Goal: Information Seeking & Learning: Learn about a topic

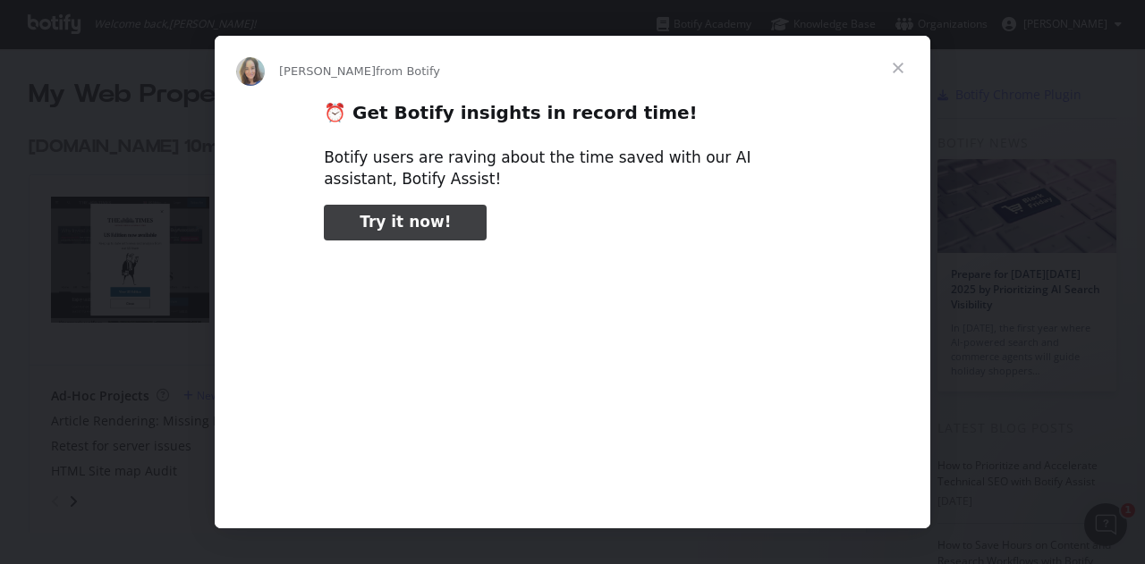
type input "291708"
click at [895, 68] on span "Close" at bounding box center [898, 68] width 64 height 64
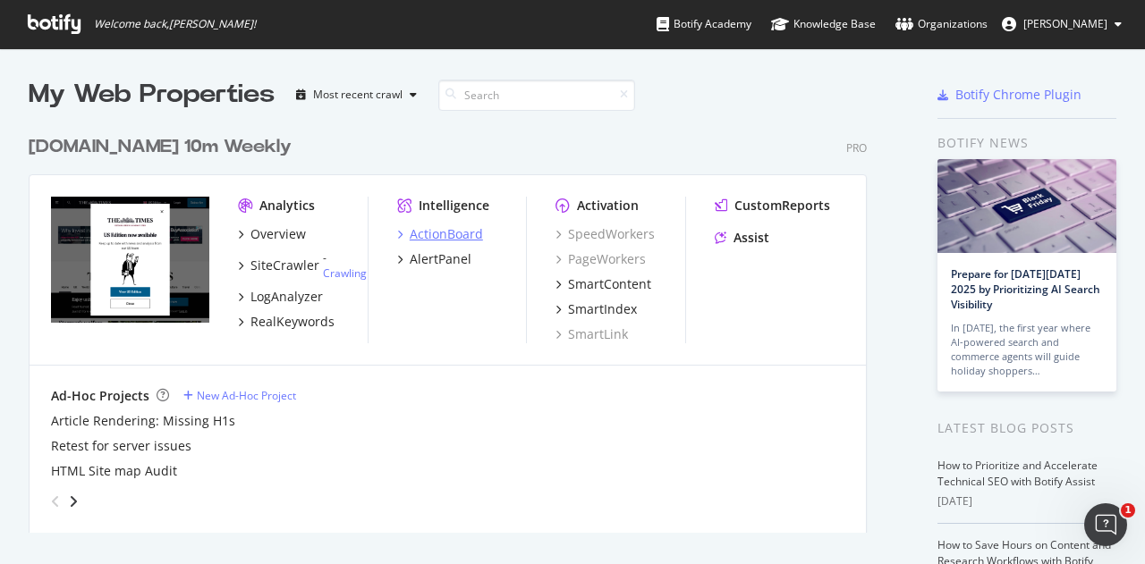
click at [448, 235] on div "ActionBoard" at bounding box center [446, 234] width 73 height 18
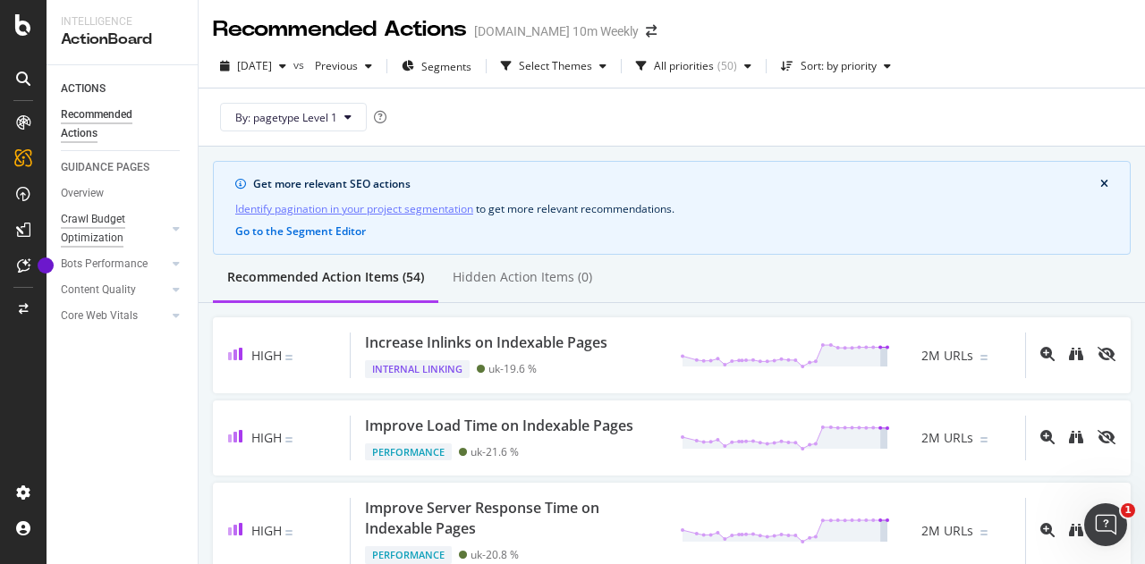
click at [100, 221] on div "Crawl Budget Optimization" at bounding box center [108, 229] width 94 height 38
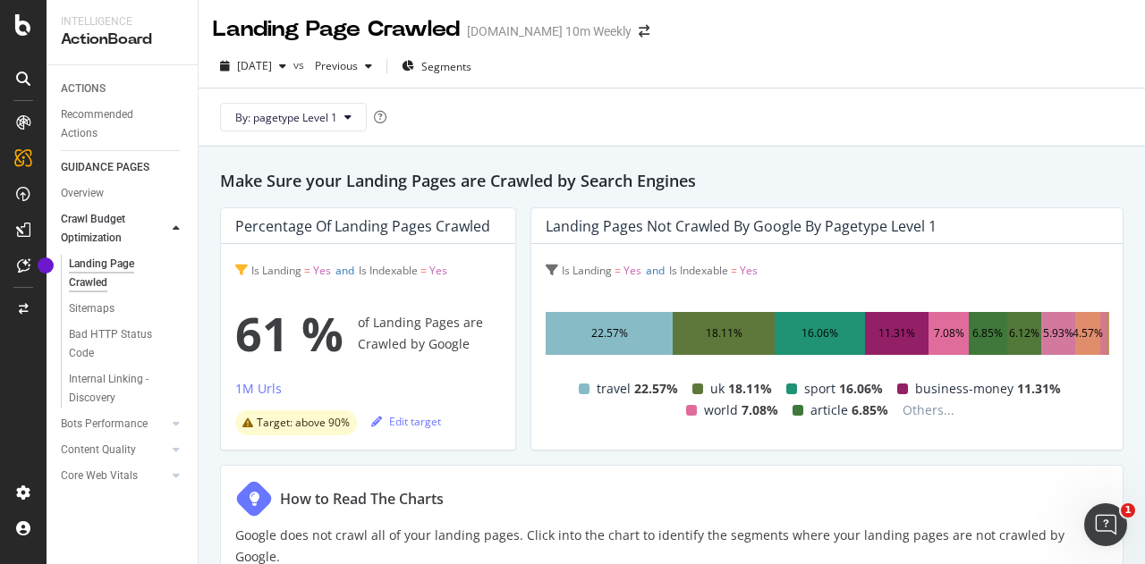
click at [282, 267] on span "Is Landing" at bounding box center [276, 270] width 50 height 15
click at [610, 232] on div "Landing Pages not Crawled by Google by pagetype Level 1" at bounding box center [741, 226] width 391 height 18
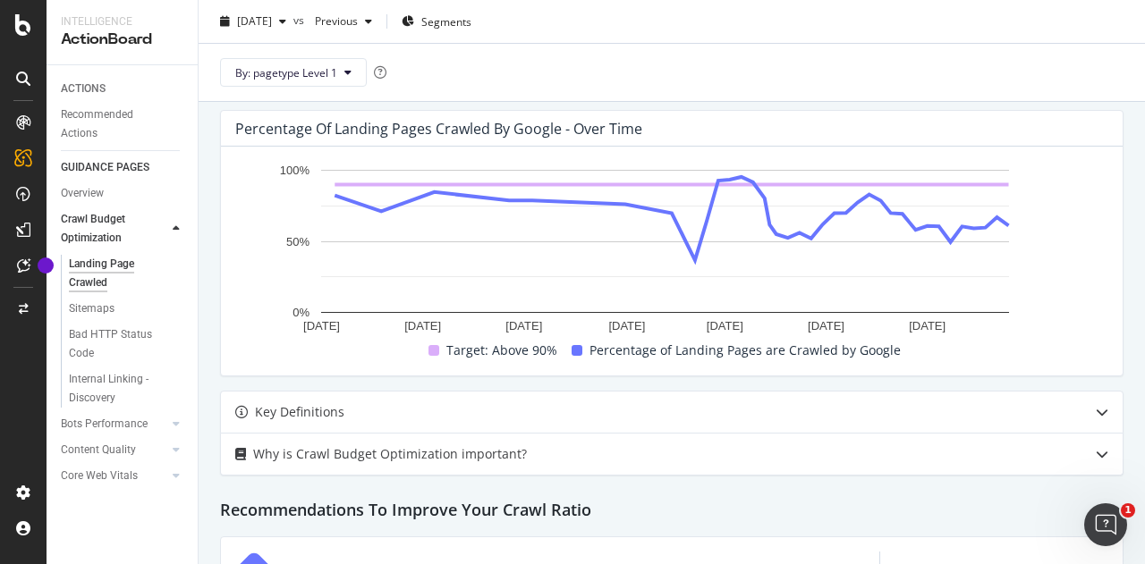
scroll to position [626, 0]
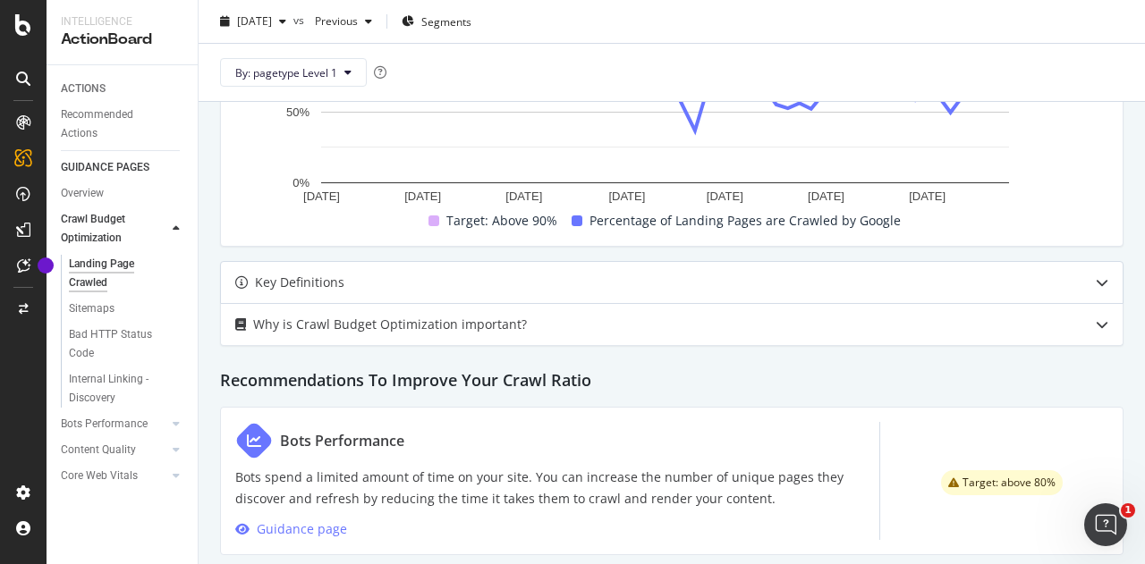
click at [1096, 276] on icon at bounding box center [1102, 282] width 13 height 13
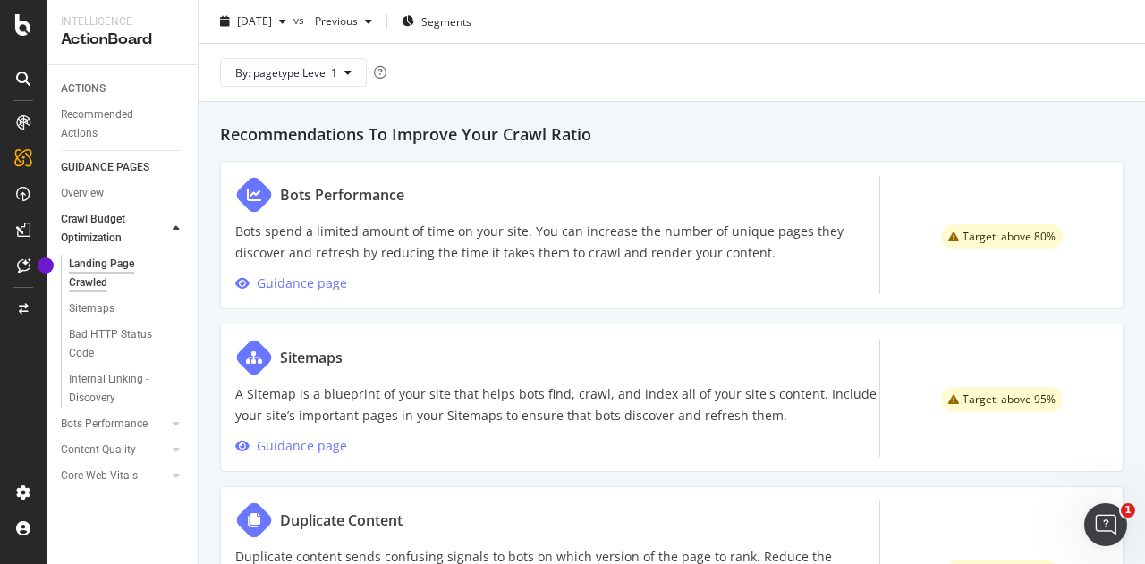
scroll to position [796, 0]
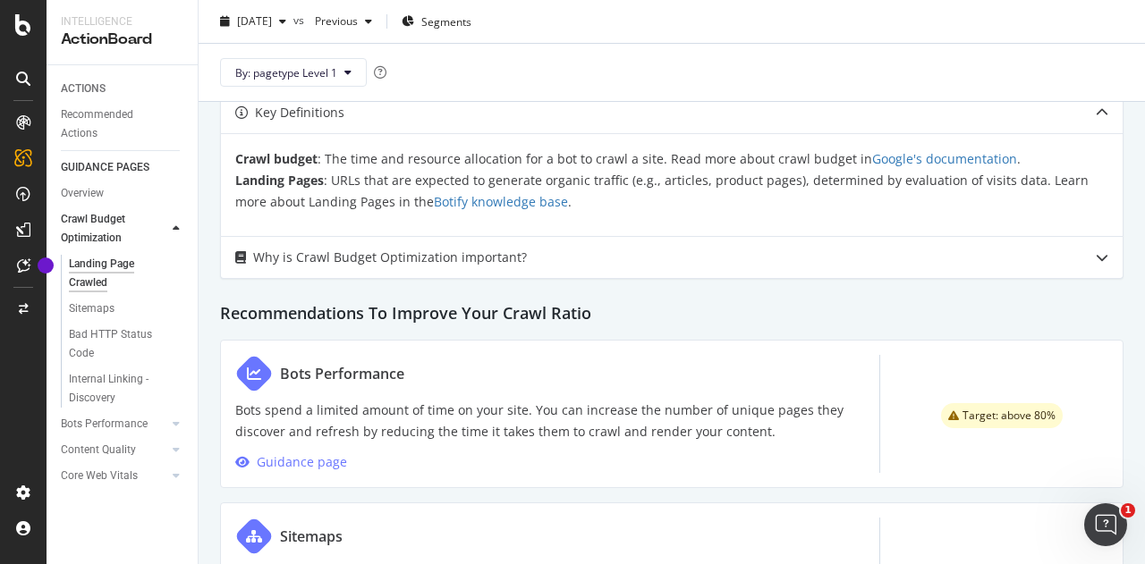
click at [980, 411] on span "Target: above 80%" at bounding box center [1009, 416] width 93 height 11
click at [316, 452] on div "Guidance page" at bounding box center [302, 462] width 90 height 21
